Goal: Task Accomplishment & Management: Manage account settings

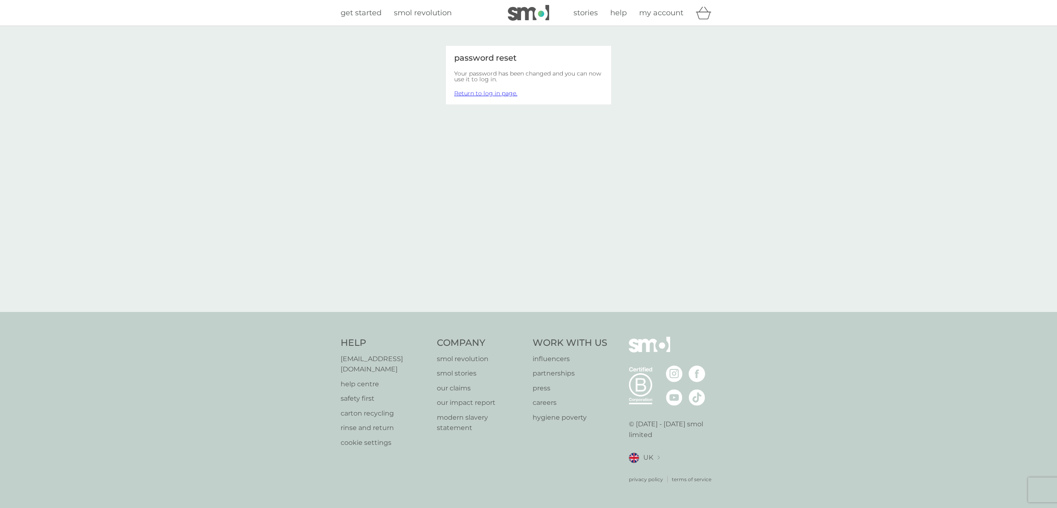
click at [485, 94] on link "Return to log in page." at bounding box center [485, 93] width 63 height 7
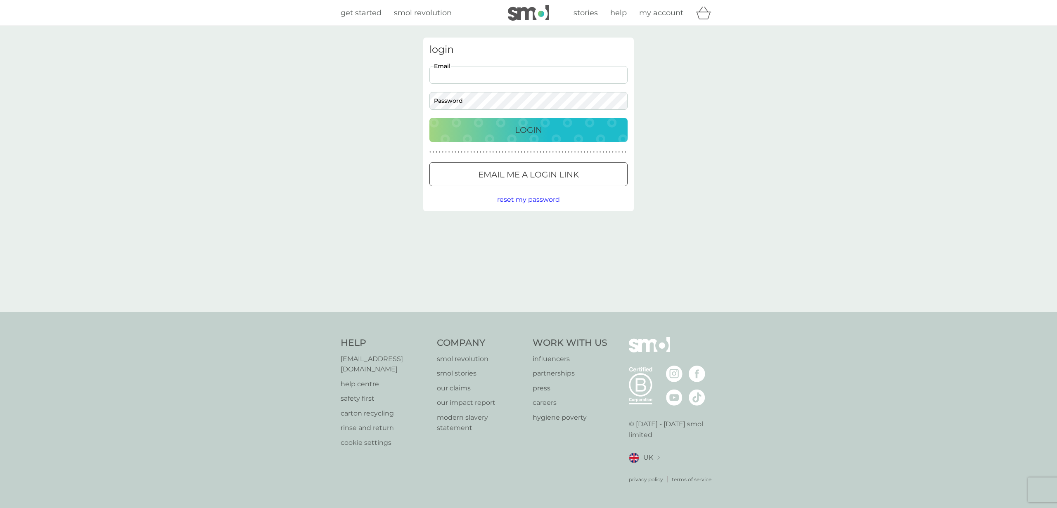
click at [503, 77] on input "Email" at bounding box center [528, 75] width 198 height 18
type input "[EMAIL_ADDRESS][DOMAIN_NAME]"
click at [542, 136] on p "Login" at bounding box center [528, 129] width 27 height 13
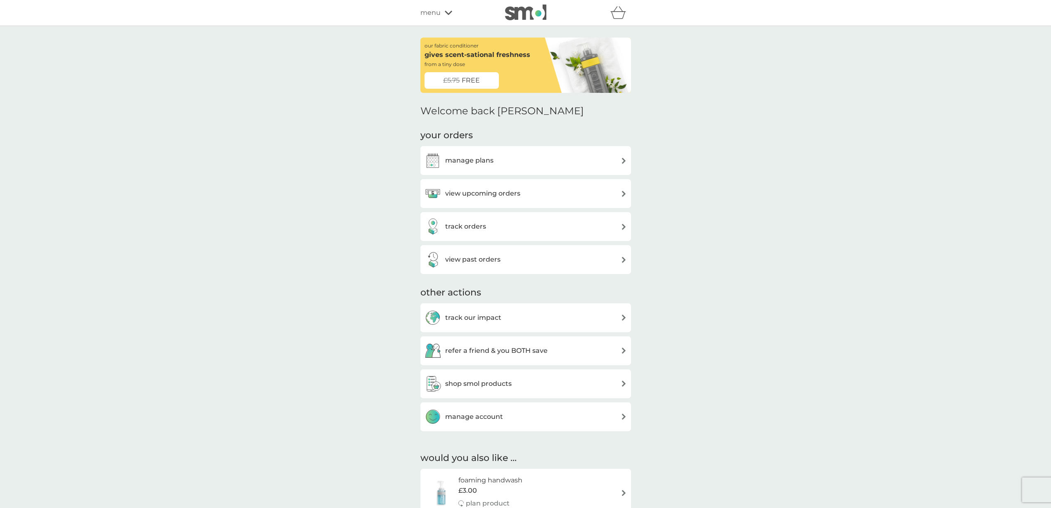
click at [622, 159] on img at bounding box center [624, 161] width 6 height 6
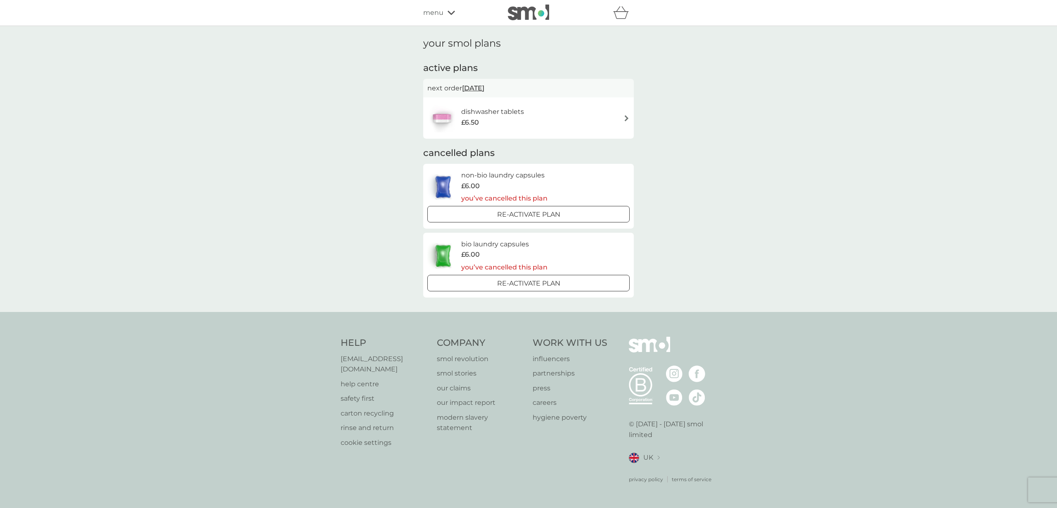
click at [630, 119] on div "dishwasher tablets £6.50" at bounding box center [528, 117] width 211 height 41
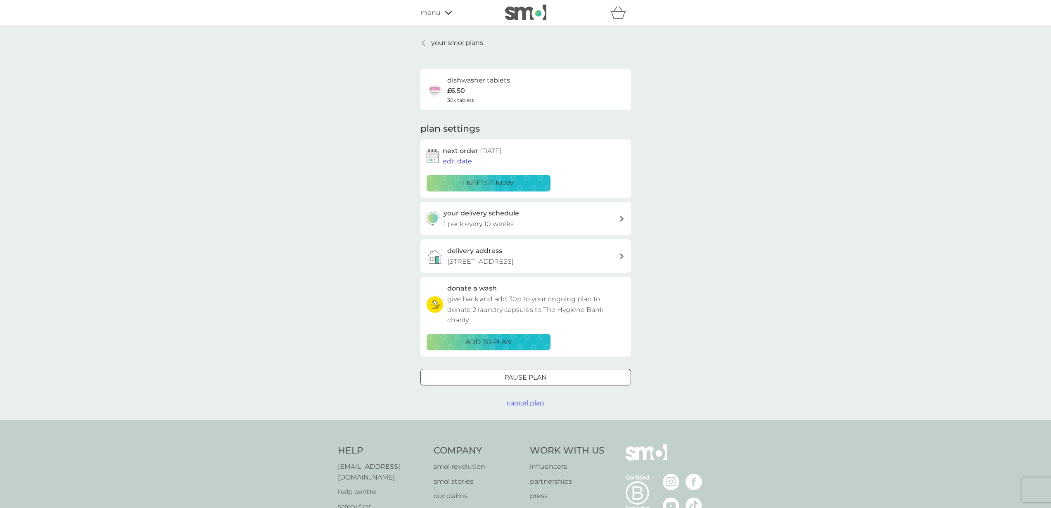
click at [424, 43] on icon at bounding box center [423, 43] width 3 height 7
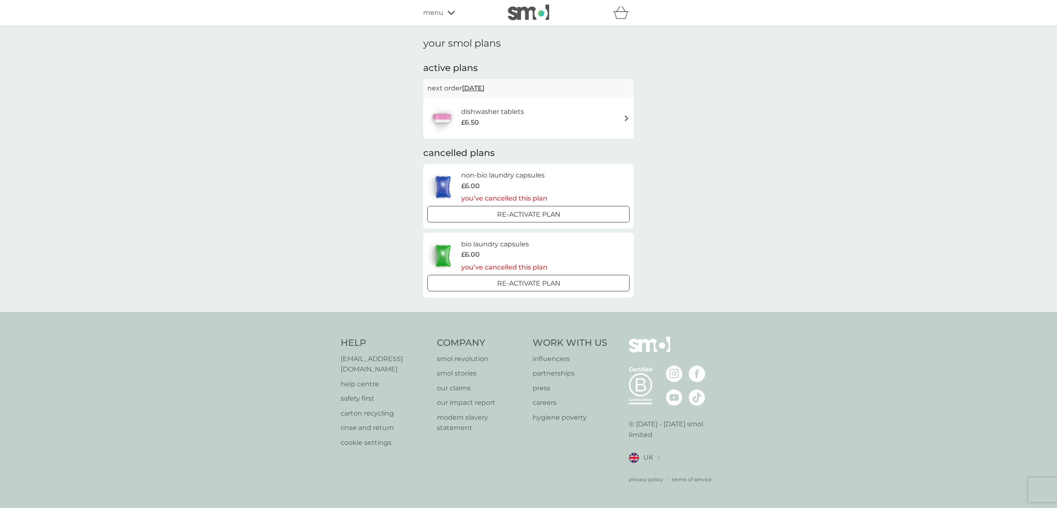
click at [449, 12] on icon at bounding box center [451, 13] width 7 height 4
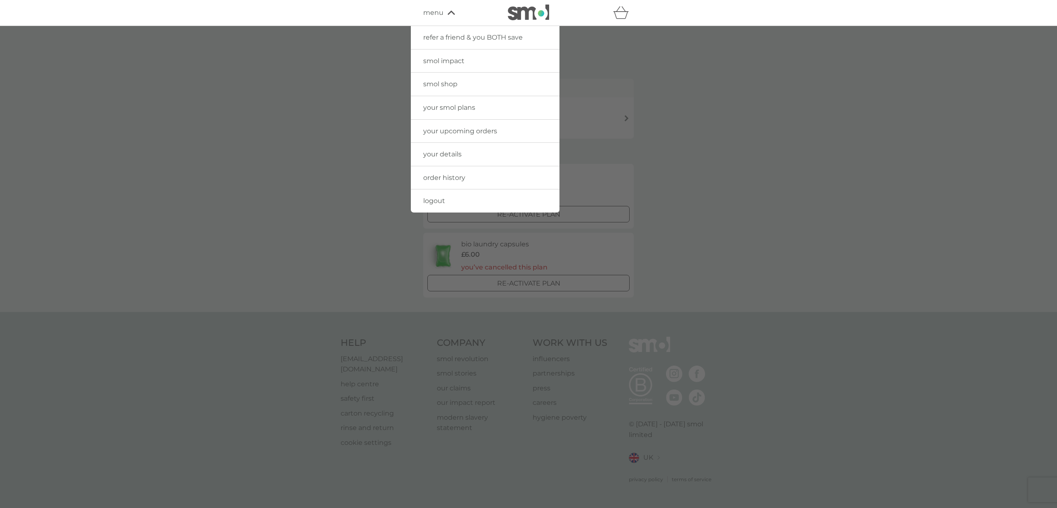
click at [474, 133] on span "your upcoming orders" at bounding box center [460, 131] width 74 height 8
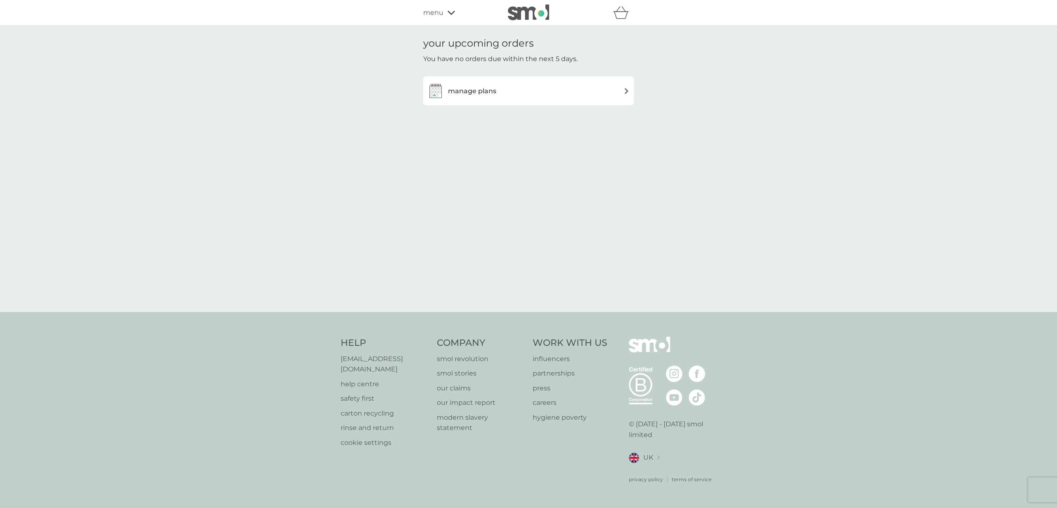
click at [629, 89] on img at bounding box center [627, 91] width 6 height 6
